Goal: Information Seeking & Learning: Learn about a topic

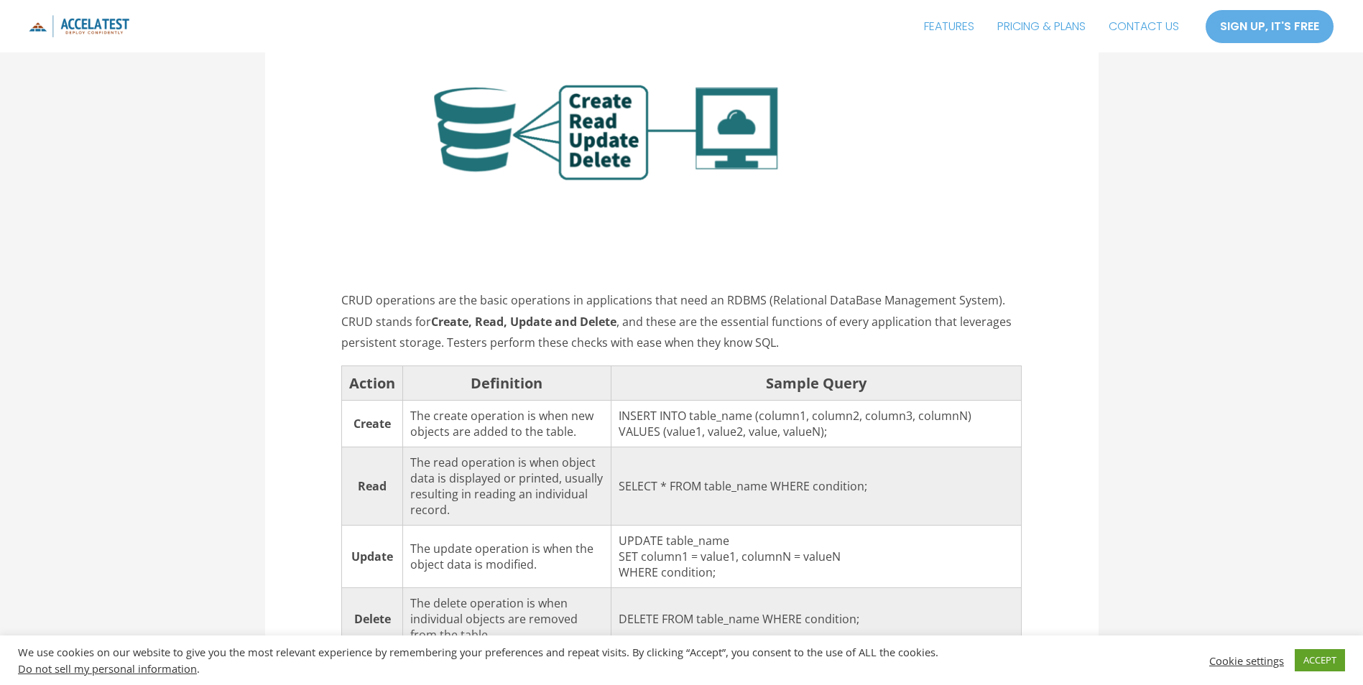
scroll to position [1581, 0]
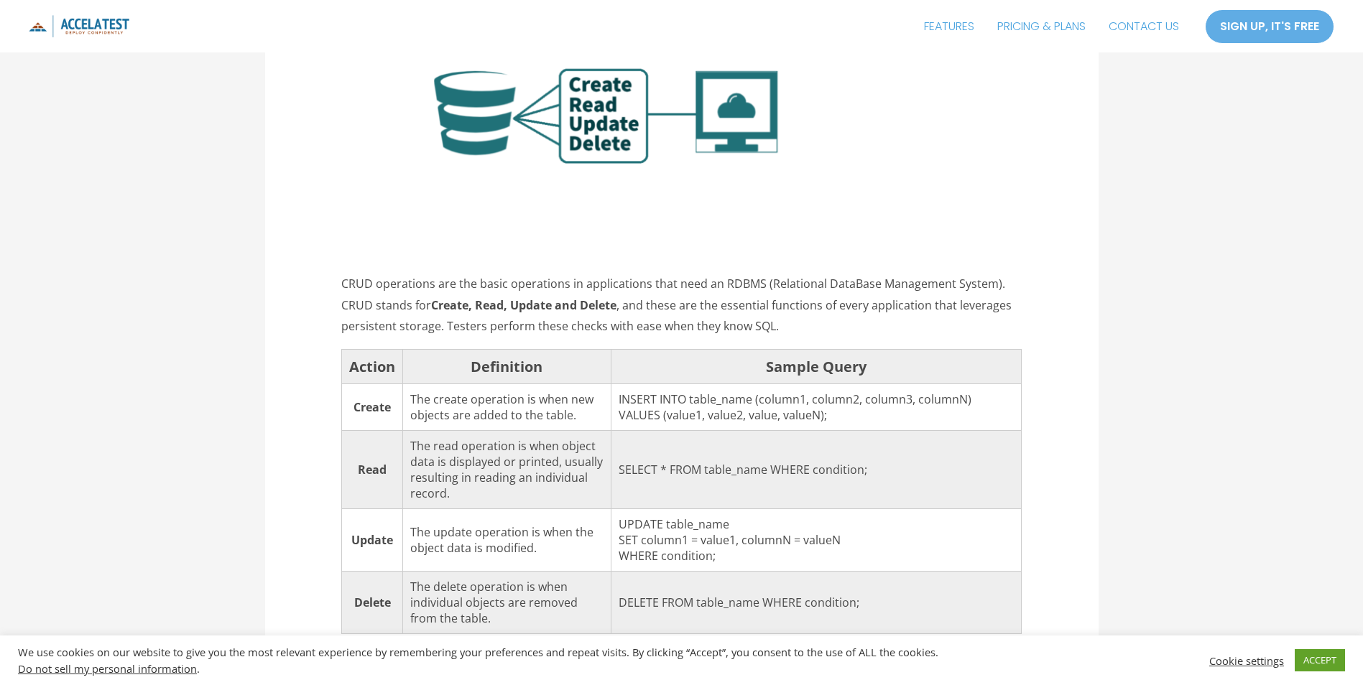
drag, startPoint x: 345, startPoint y: 384, endPoint x: 429, endPoint y: 386, distance: 84.1
click at [429, 386] on tr "Create The create operation is when new objects are added to the table. INSERT …" at bounding box center [682, 407] width 680 height 47
drag, startPoint x: 429, startPoint y: 386, endPoint x: 411, endPoint y: 443, distance: 59.5
click at [411, 443] on tr "Read The read operation is when object data is displayed or printed, usually re…" at bounding box center [682, 470] width 680 height 78
drag, startPoint x: 411, startPoint y: 443, endPoint x: 396, endPoint y: 516, distance: 74.8
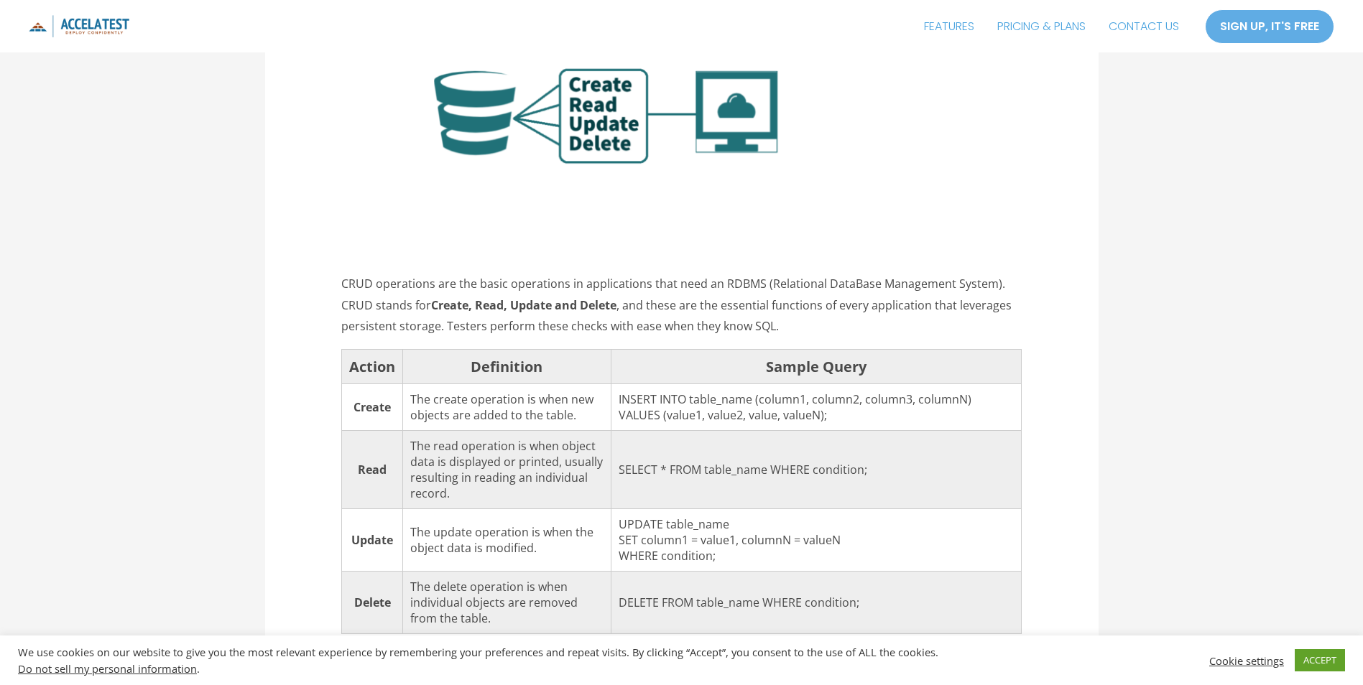
click at [396, 516] on td "Update" at bounding box center [372, 540] width 61 height 63
drag, startPoint x: 396, startPoint y: 516, endPoint x: 379, endPoint y: 582, distance: 68.3
click at [379, 582] on td "Delete" at bounding box center [372, 603] width 61 height 63
drag, startPoint x: 379, startPoint y: 582, endPoint x: 402, endPoint y: 387, distance: 196.1
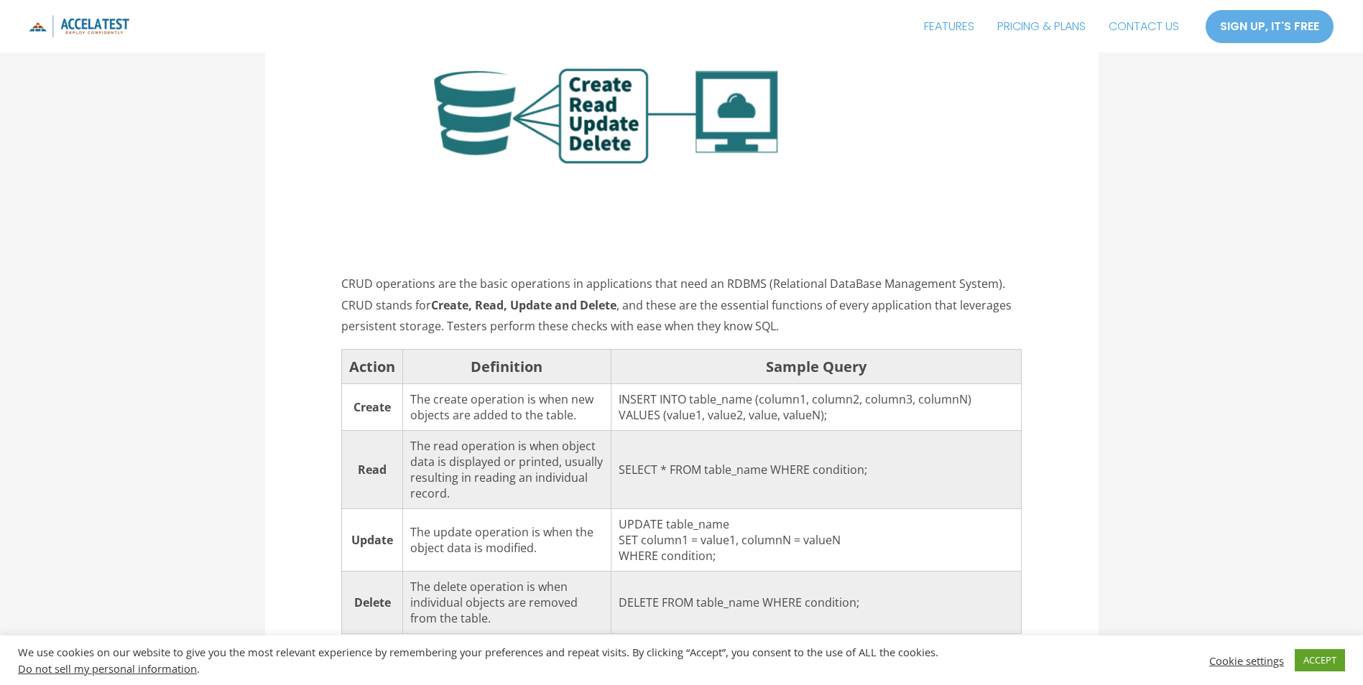
drag, startPoint x: 402, startPoint y: 387, endPoint x: 371, endPoint y: 419, distance: 44.2
click at [371, 431] on td "Read" at bounding box center [372, 470] width 61 height 78
drag, startPoint x: 356, startPoint y: 449, endPoint x: 395, endPoint y: 449, distance: 38.8
click at [395, 449] on td "Read" at bounding box center [372, 470] width 61 height 78
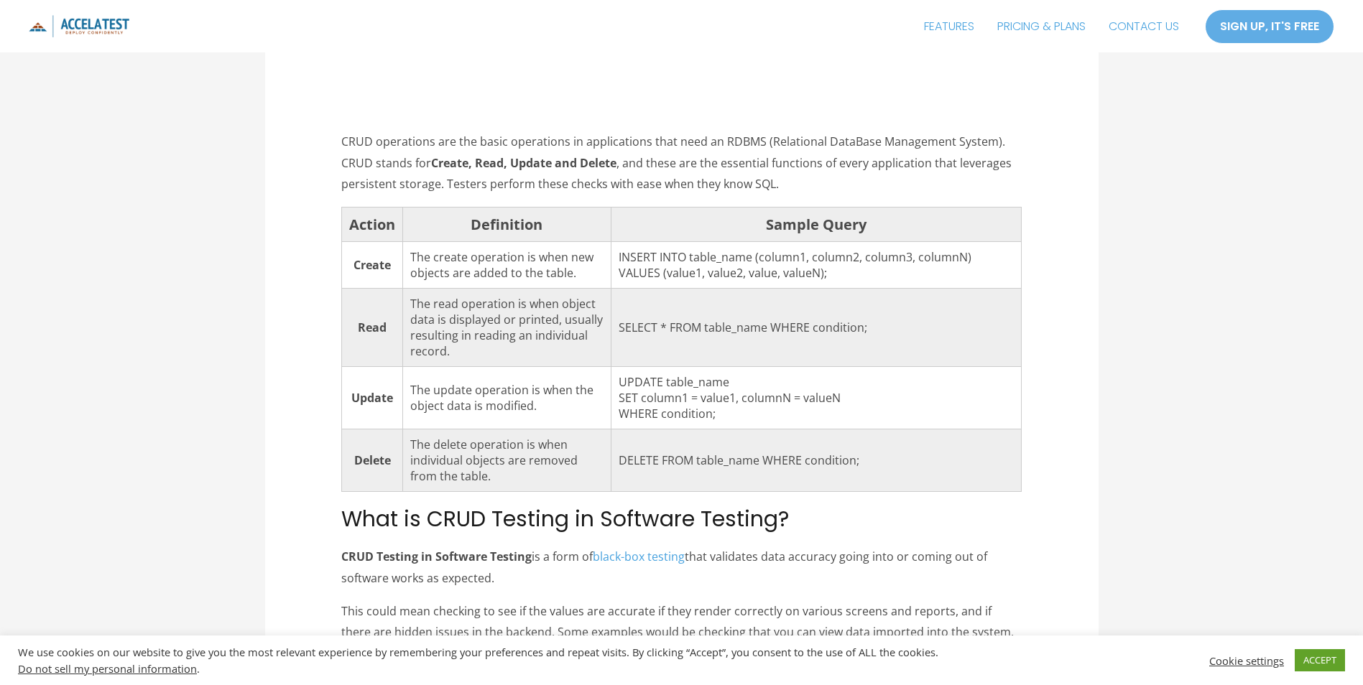
scroll to position [1724, 0]
drag, startPoint x: 360, startPoint y: 437, endPoint x: 399, endPoint y: 437, distance: 38.8
click at [399, 437] on td "Delete" at bounding box center [372, 459] width 61 height 63
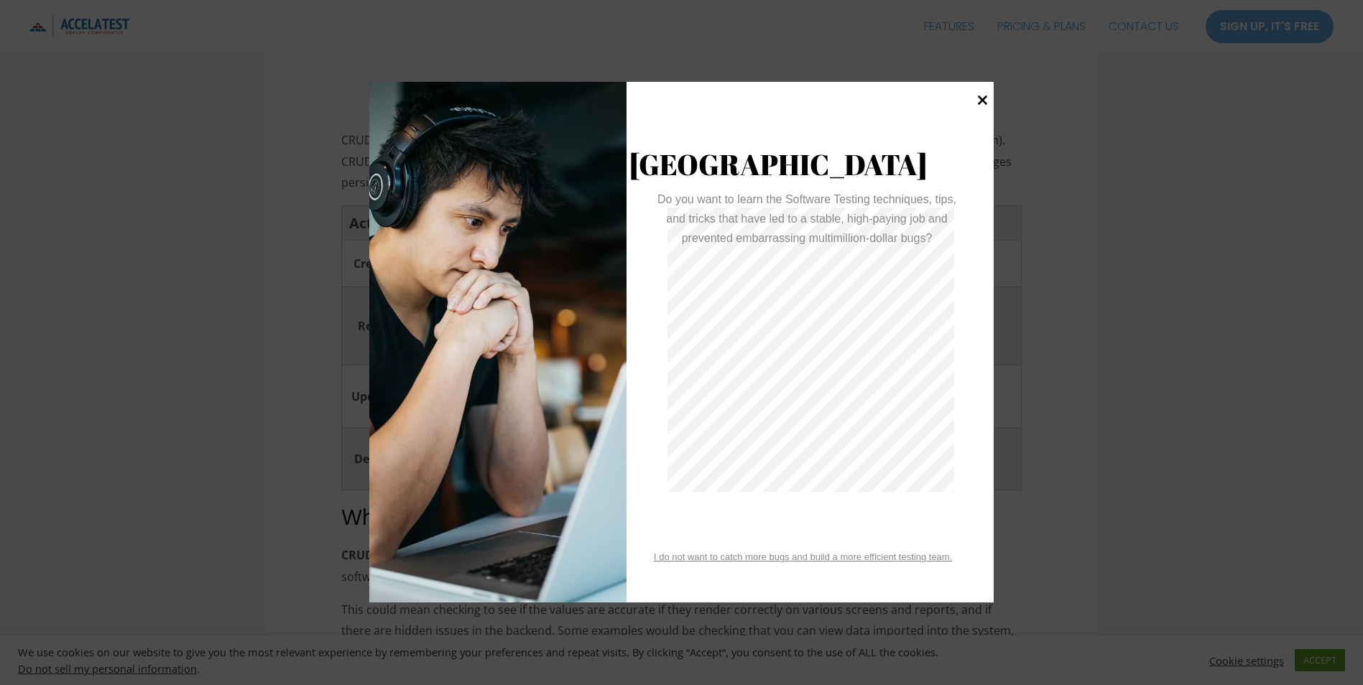
click at [979, 97] on icon at bounding box center [983, 101] width 10 height 10
